Goal: Information Seeking & Learning: Learn about a topic

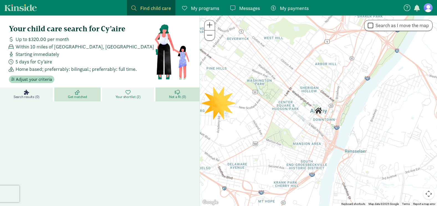
click at [134, 98] on span "Your shortlist (2)" at bounding box center [128, 97] width 25 height 4
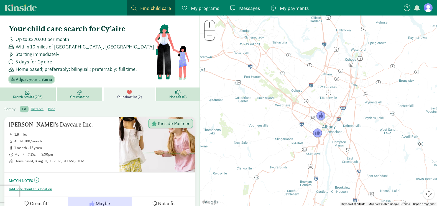
click at [31, 80] on span "Adjust your criteria" at bounding box center [34, 79] width 36 height 7
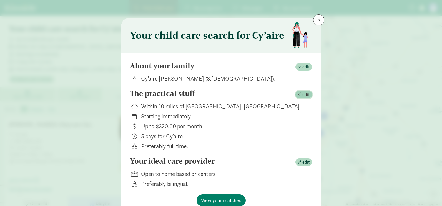
click at [302, 97] on span "edit" at bounding box center [305, 95] width 7 height 7
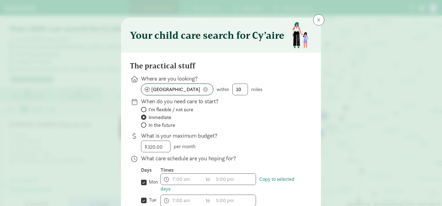
drag, startPoint x: 164, startPoint y: 92, endPoint x: 122, endPoint y: 93, distance: 41.9
type input "[GEOGRAPHIC_DATA], [GEOGRAPHIC_DATA]"
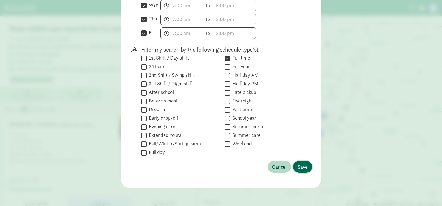
click at [301, 166] on span "Save" at bounding box center [302, 166] width 10 height 7
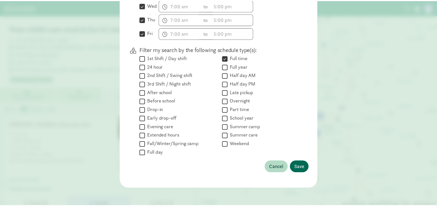
scroll to position [27, 0]
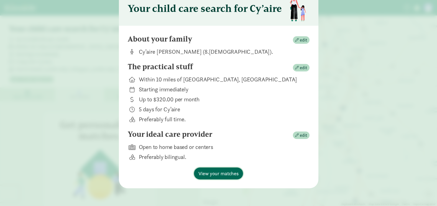
click at [220, 172] on span "View your matches" at bounding box center [219, 173] width 40 height 7
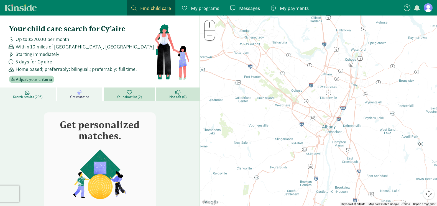
click at [30, 93] on icon at bounding box center [27, 92] width 5 height 5
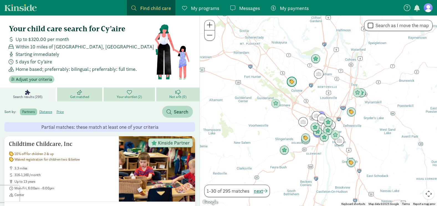
click at [291, 80] on img "Click to see details" at bounding box center [292, 82] width 11 height 11
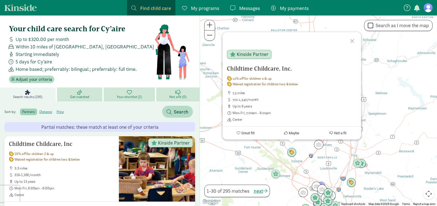
click at [344, 170] on div "Childtime Childcare, Inc. 10% off for children 2 & up Waived registration for c…" at bounding box center [318, 111] width 237 height 191
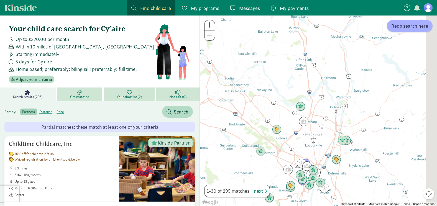
drag, startPoint x: 343, startPoint y: 144, endPoint x: 300, endPoint y: 53, distance: 100.5
click at [300, 53] on div at bounding box center [318, 111] width 237 height 191
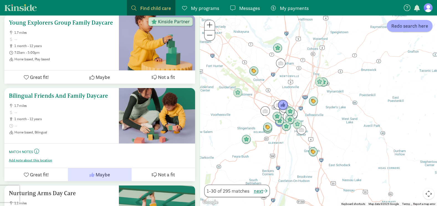
scroll to position [1387, 0]
